Goal: Transaction & Acquisition: Download file/media

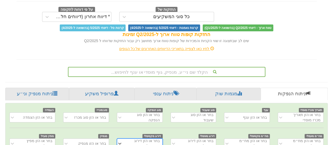
scroll to position [83, 0]
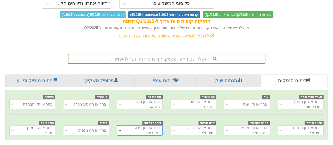
click at [182, 59] on div "הקלד שם ני״ע, מנפיק, גוף מוסדי או ענף לחיפוש..." at bounding box center [166, 59] width 197 height 10
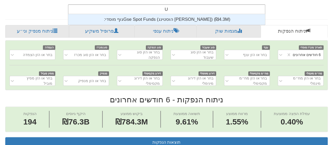
scroll to position [11, 0]
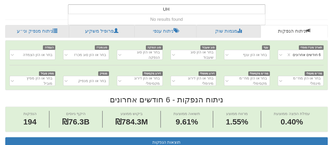
type input "U"
type input "u"
type input "U"
type input "u"
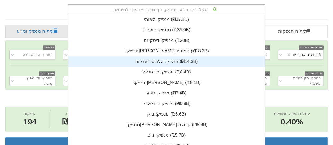
scroll to position [4, 0]
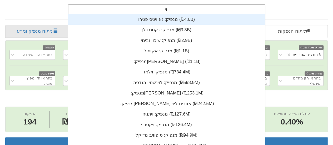
type input "[PERSON_NAME]"
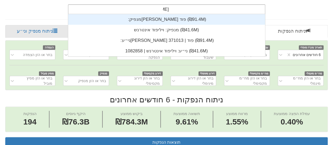
scroll to position [42, 0]
click at [172, 15] on div "מנפיק: ‏[PERSON_NAME] פוד ‎(₪91.4M)‎" at bounding box center [166, 19] width 197 height 11
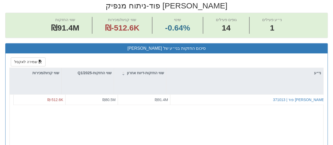
scroll to position [185, 0]
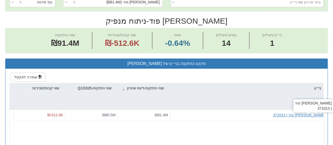
click at [313, 114] on div "[PERSON_NAME] פוד | 371013" at bounding box center [299, 114] width 52 height 5
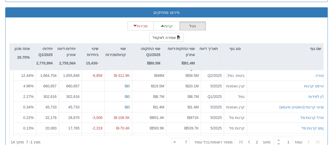
scroll to position [520, 0]
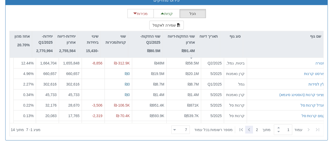
click at [248, 129] on icon at bounding box center [249, 129] width 2 height 3
type input "2"
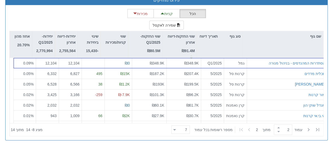
click at [248, 129] on icon at bounding box center [249, 129] width 2 height 3
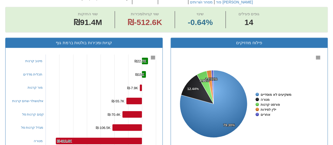
scroll to position [230, 0]
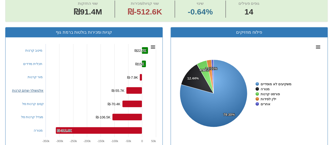
click at [33, 89] on link "אלטשולר-שחם קרנות" at bounding box center [28, 90] width 32 height 4
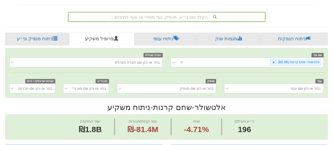
scroll to position [83, 0]
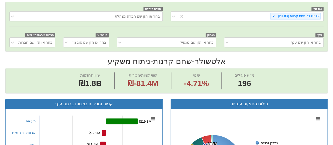
scroll to position [173, 0]
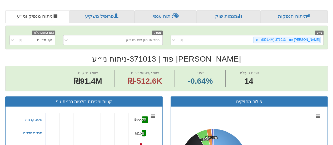
scroll to position [142, 0]
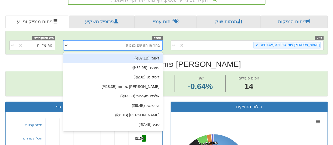
click at [121, 43] on div "בחר או הזן שם מנפיק" at bounding box center [117, 45] width 91 height 8
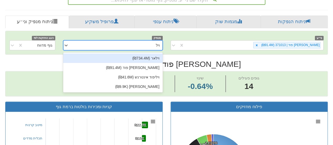
type input "[PERSON_NAME]"
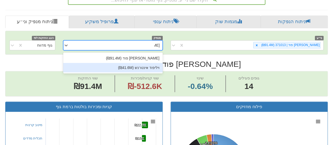
click at [143, 67] on div "ויליפוד אינטרנש (₪41.6M)" at bounding box center [112, 67] width 99 height 9
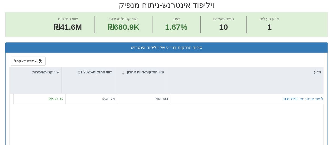
scroll to position [195, 0]
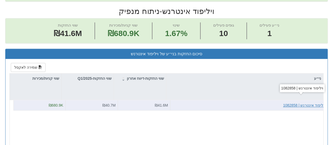
click at [306, 103] on div "ויליפוד אינטרנש | 1082858" at bounding box center [304, 105] width 42 height 5
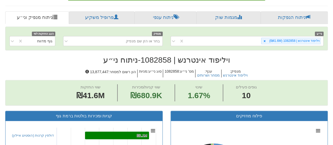
scroll to position [147, 0]
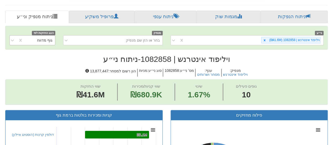
click at [33, 38] on div "גוף מדווח" at bounding box center [39, 40] width 32 height 8
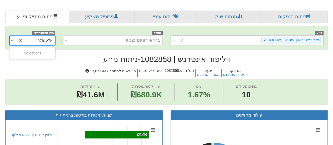
type input "אלטשולר"
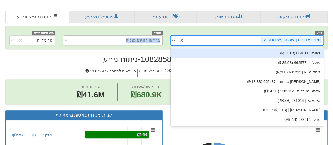
drag, startPoint x: 237, startPoint y: 37, endPoint x: 82, endPoint y: 34, distance: 155.2
click at [82, 34] on div "מנפיק בחר או הזן שם מנפיק" at bounding box center [112, 37] width 107 height 15
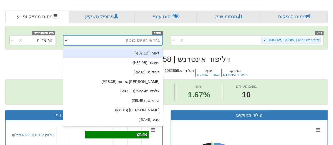
click at [149, 43] on div "בחר או הזן שם מנפיק" at bounding box center [117, 40] width 91 height 8
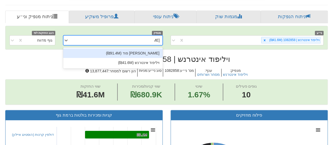
type input "[PERSON_NAME]"
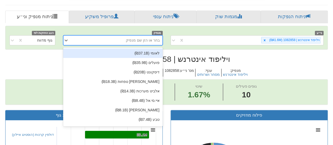
drag, startPoint x: 146, startPoint y: 53, endPoint x: 133, endPoint y: 42, distance: 17.8
click at [133, 42] on div "בחר או הזן שם מנפיק" at bounding box center [143, 40] width 34 height 5
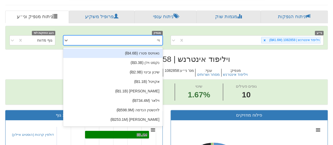
type input "[PERSON_NAME]"
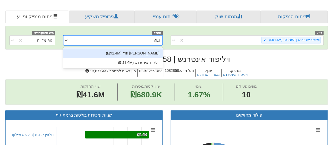
click at [138, 50] on div "[PERSON_NAME] פוד (₪91.4M)" at bounding box center [112, 52] width 99 height 9
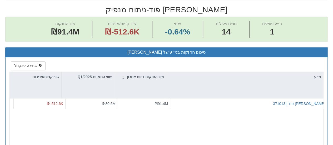
scroll to position [199, 0]
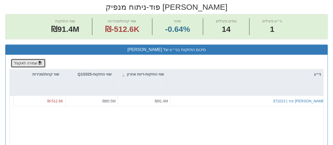
click at [27, 63] on button "שמירה לאקסל" at bounding box center [28, 63] width 35 height 9
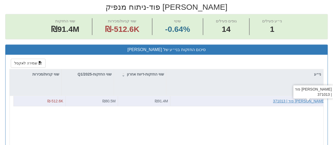
click at [307, 99] on div "[PERSON_NAME] פוד | 371013" at bounding box center [299, 100] width 52 height 5
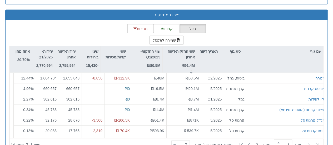
scroll to position [506, 0]
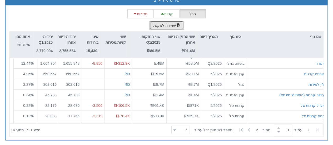
click at [164, 24] on button "שמירה לאקסל" at bounding box center [166, 25] width 35 height 9
